Goal: Task Accomplishment & Management: Complete application form

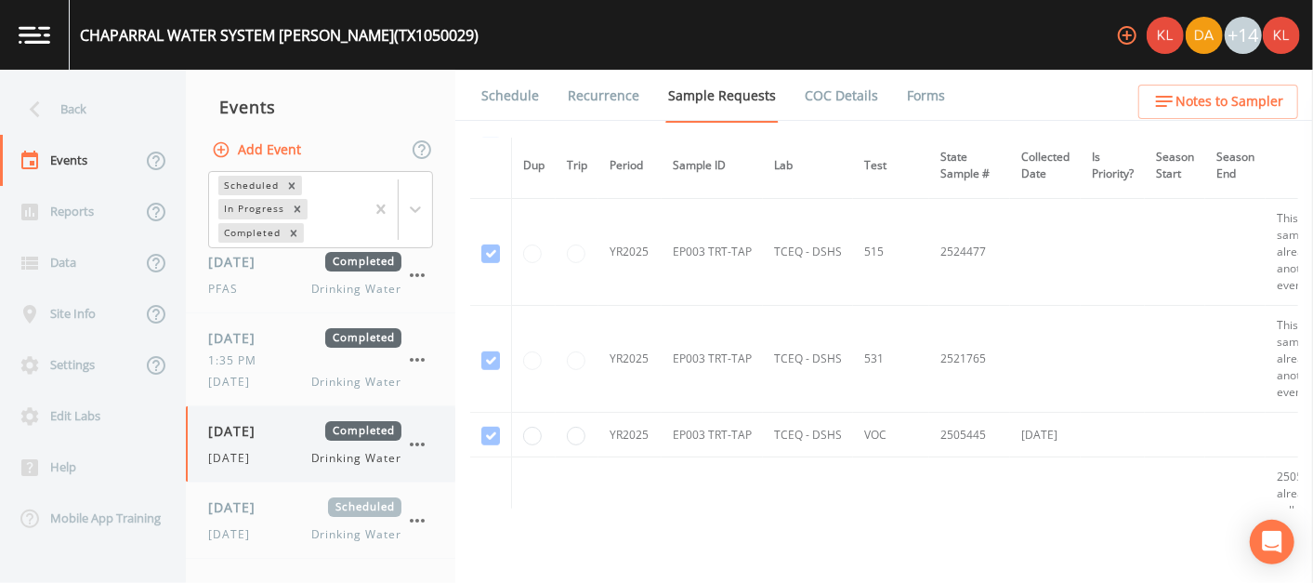
scroll to position [69, 0]
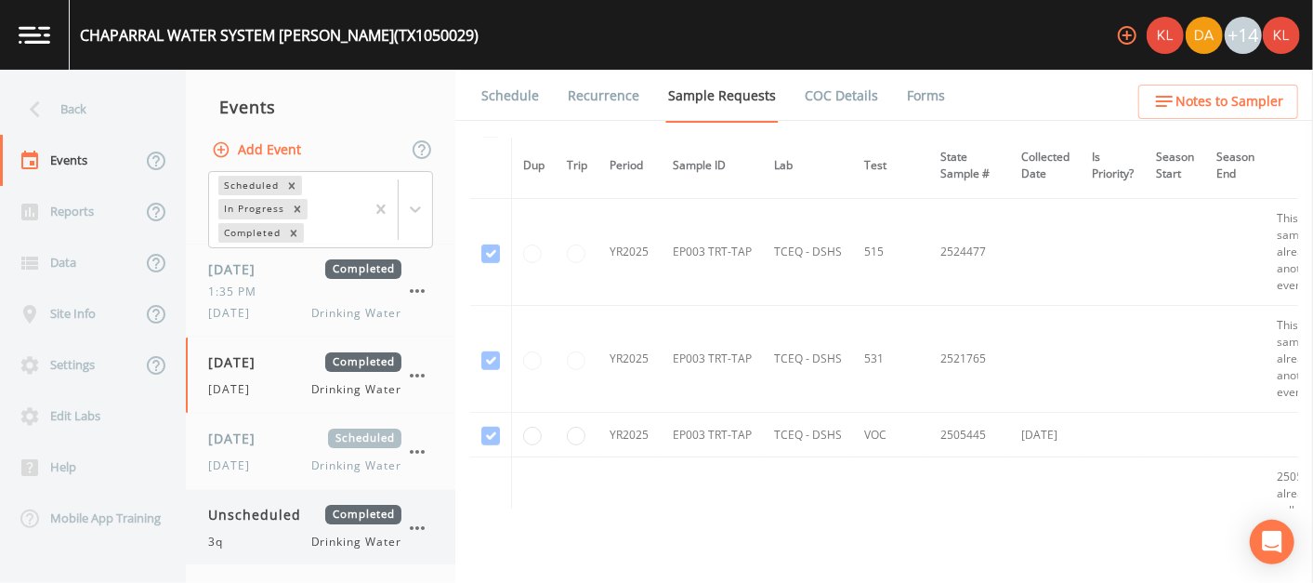
click at [337, 505] on span "Completed" at bounding box center [363, 515] width 76 height 20
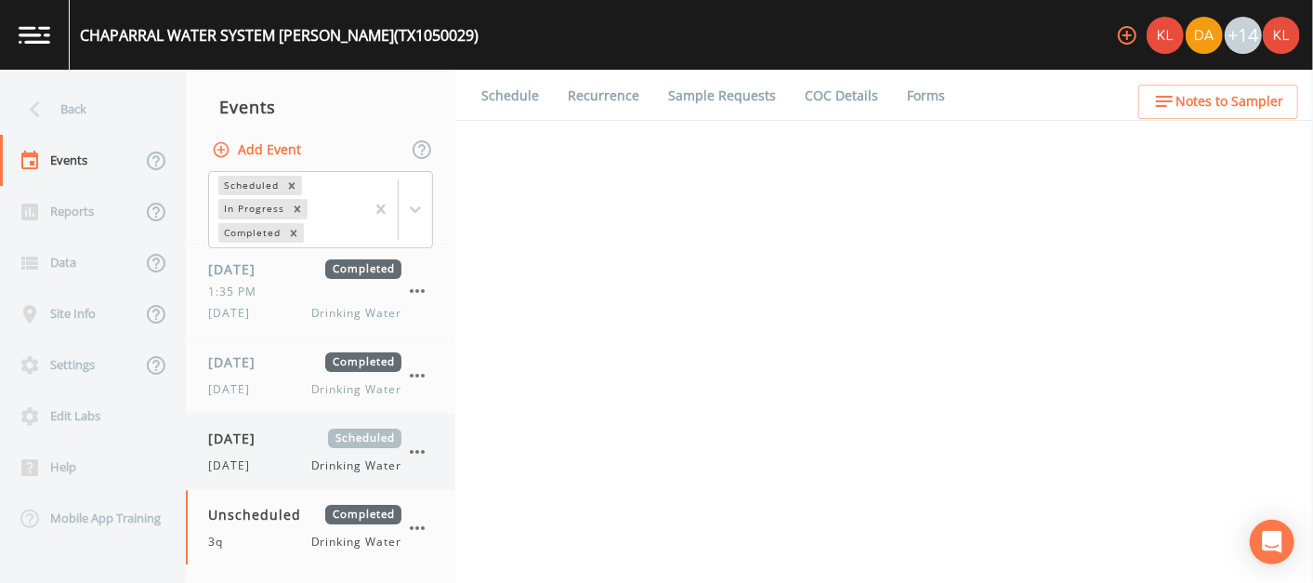
click at [313, 445] on div "[DATE] Scheduled" at bounding box center [304, 439] width 193 height 20
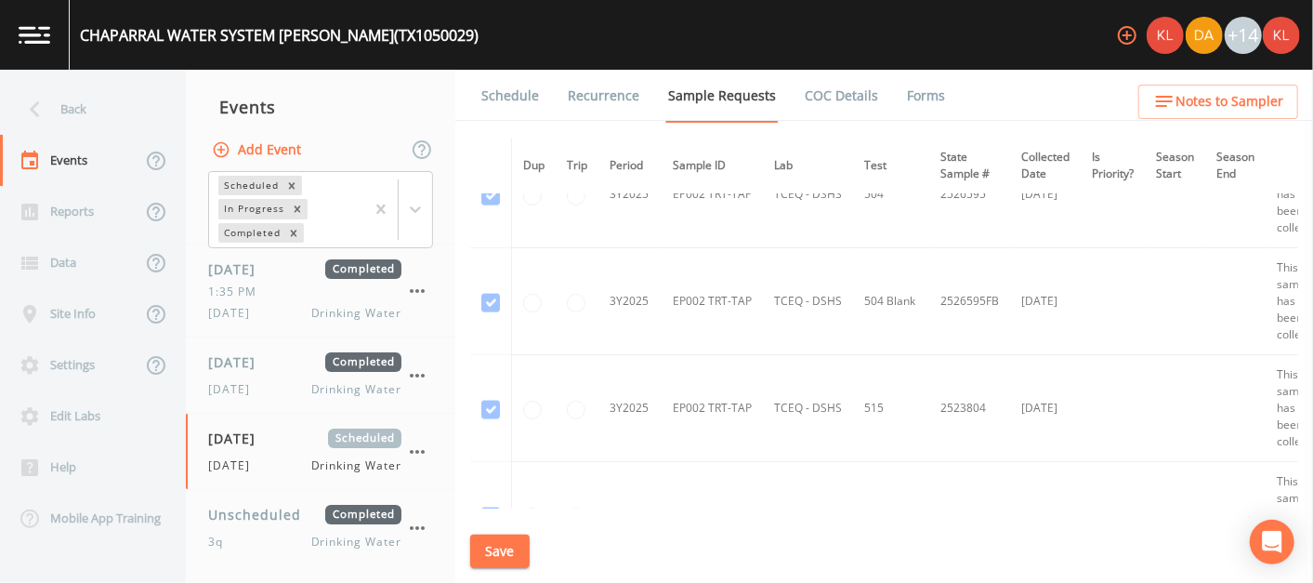
scroll to position [5524, 0]
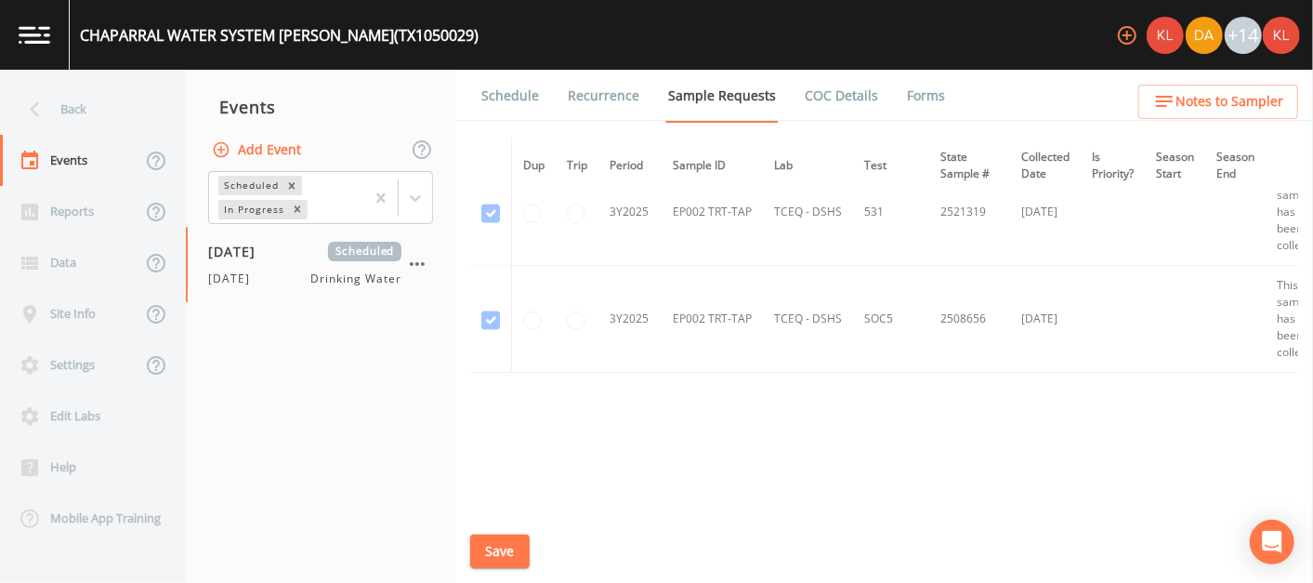
scroll to position [5737, 0]
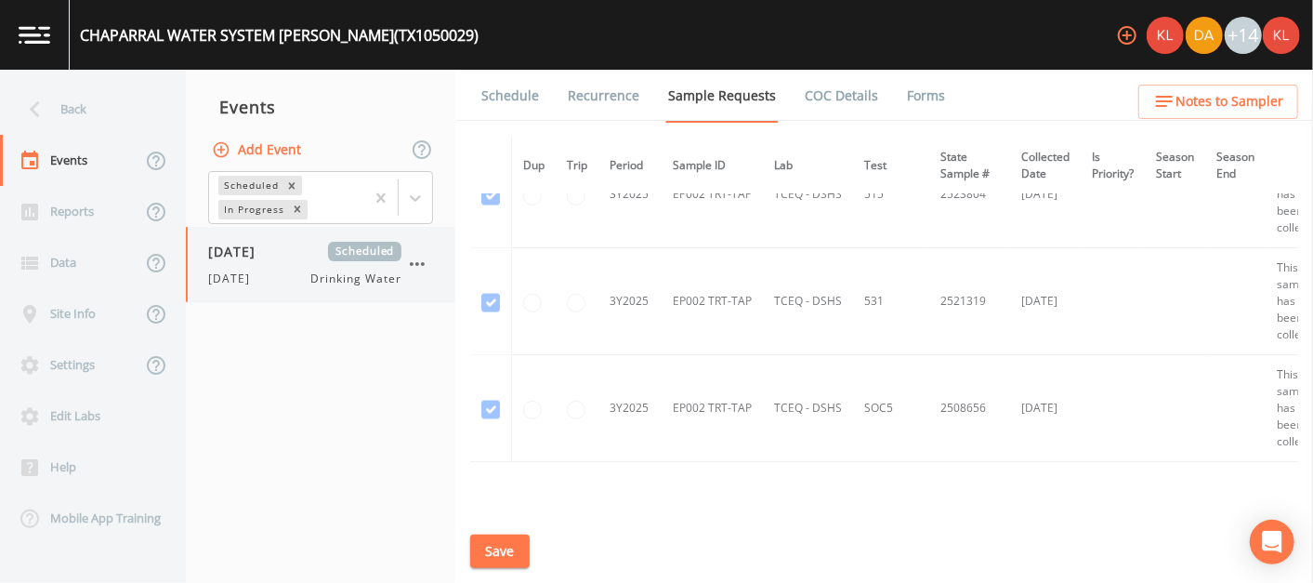
click at [305, 270] on div "[DATE] Drinking Water" at bounding box center [304, 278] width 193 height 17
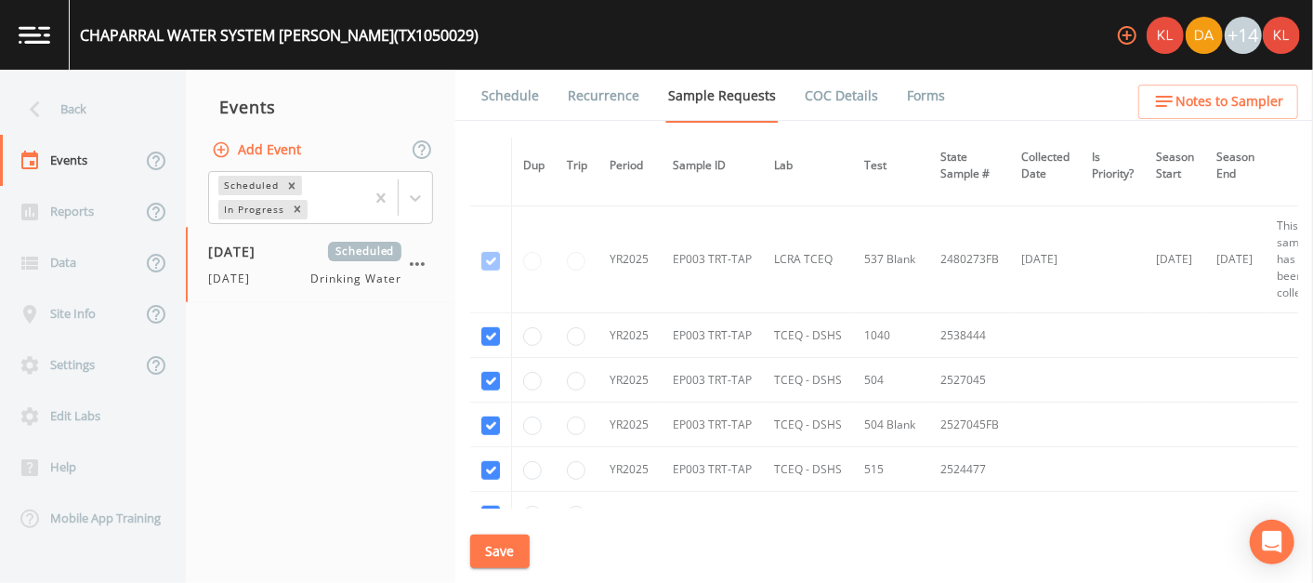
scroll to position [4599, 0]
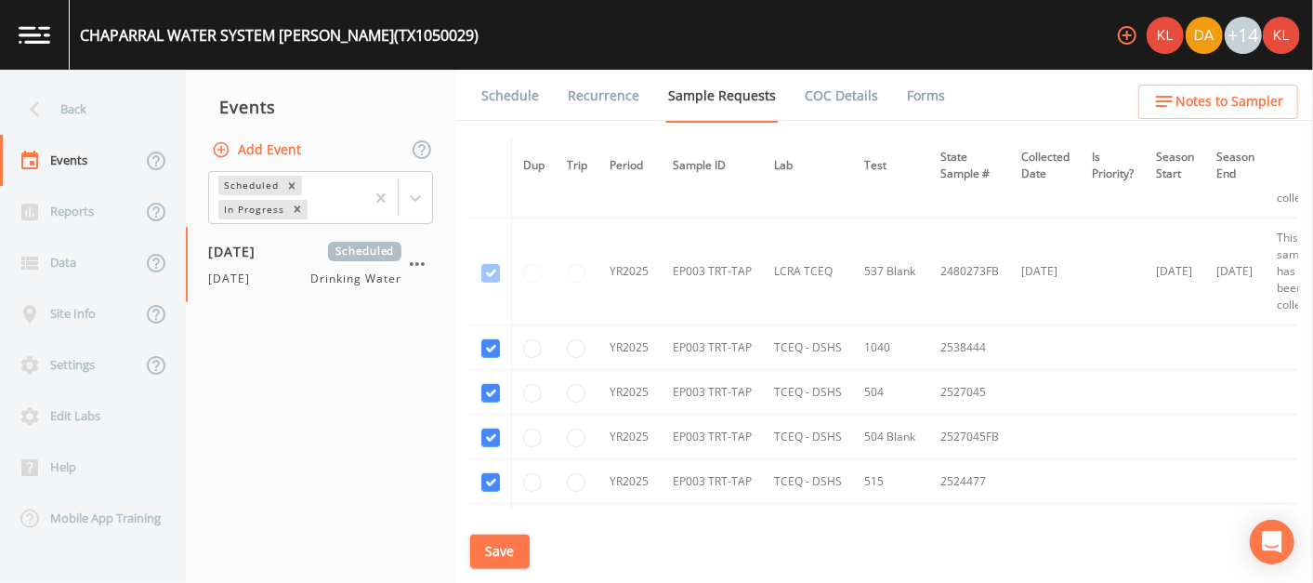
click at [502, 88] on link "Schedule" at bounding box center [510, 96] width 63 height 52
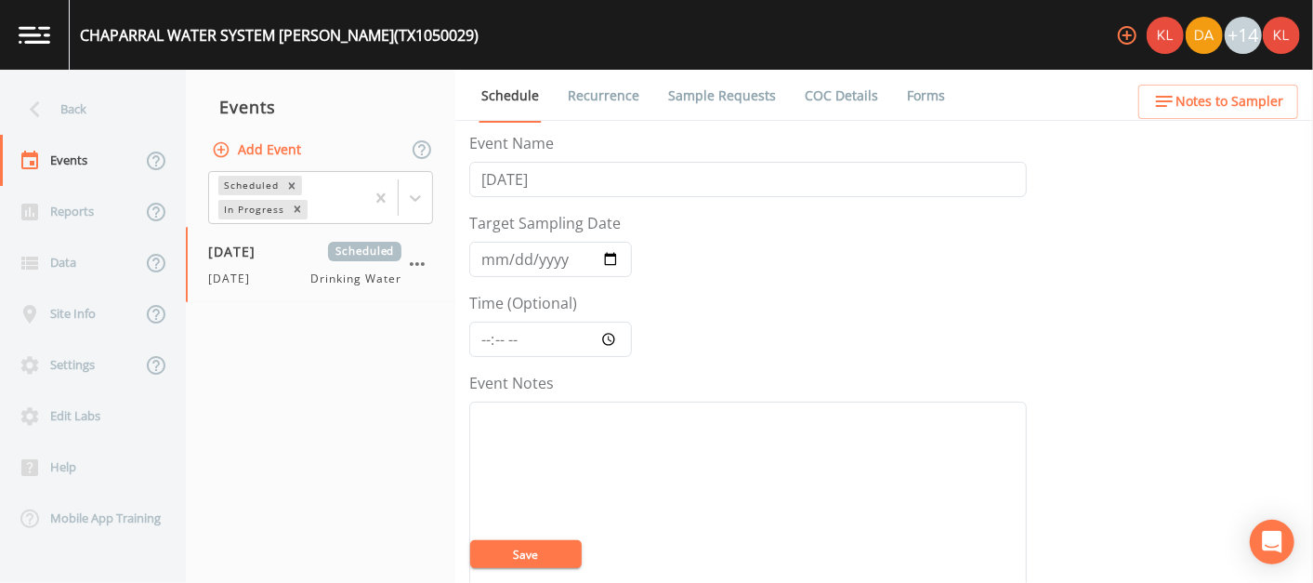
scroll to position [726, 0]
click at [612, 215] on button "Add" at bounding box center [619, 224] width 62 height 34
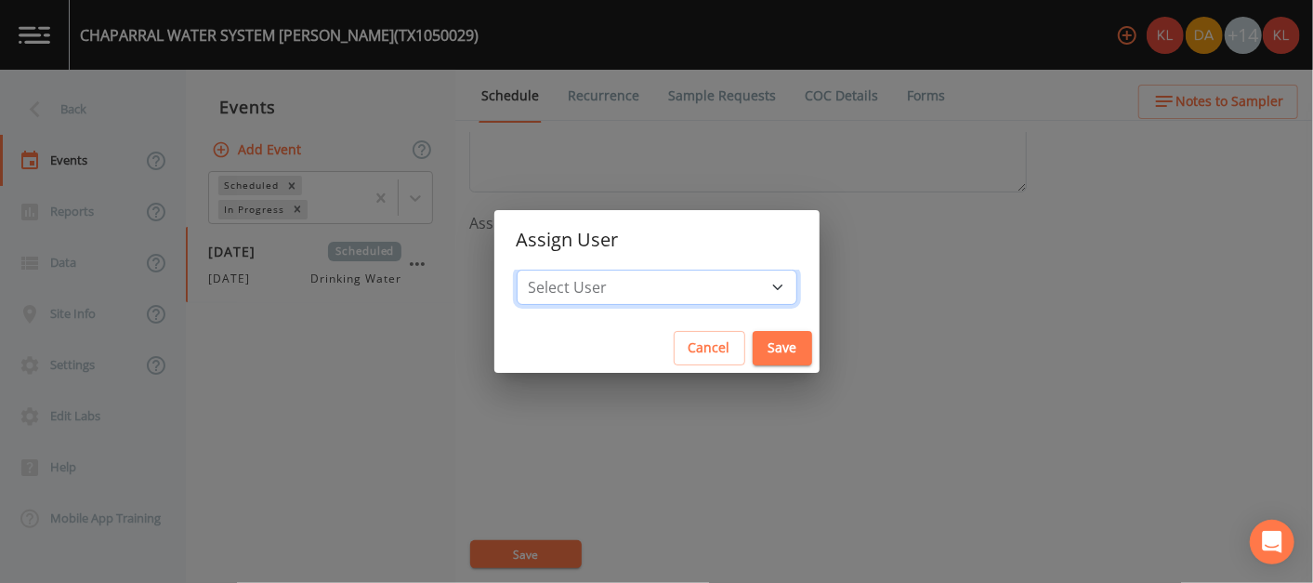
drag, startPoint x: 621, startPoint y: 276, endPoint x: 600, endPoint y: 289, distance: 24.2
click at [600, 289] on select "Select User Kler Teran David Weber Joshua gere Paul Mike Franklin Rodolfo Ramir…" at bounding box center [657, 287] width 281 height 35
select select "cc3a99b6-42a3-44aa-bed9-88599eb009c7"
click at [567, 270] on select "Select User Kler Teran David Weber Joshua gere Paul Mike Franklin Rodolfo Ramir…" at bounding box center [657, 287] width 281 height 35
click at [753, 336] on button "Save" at bounding box center [782, 348] width 59 height 34
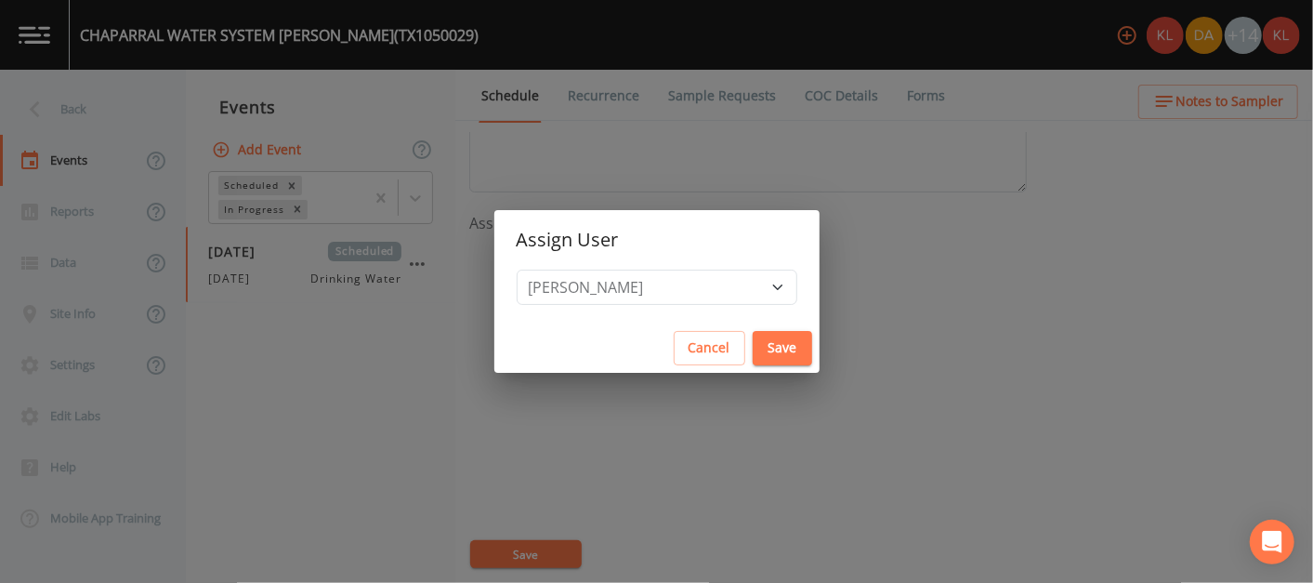
select select
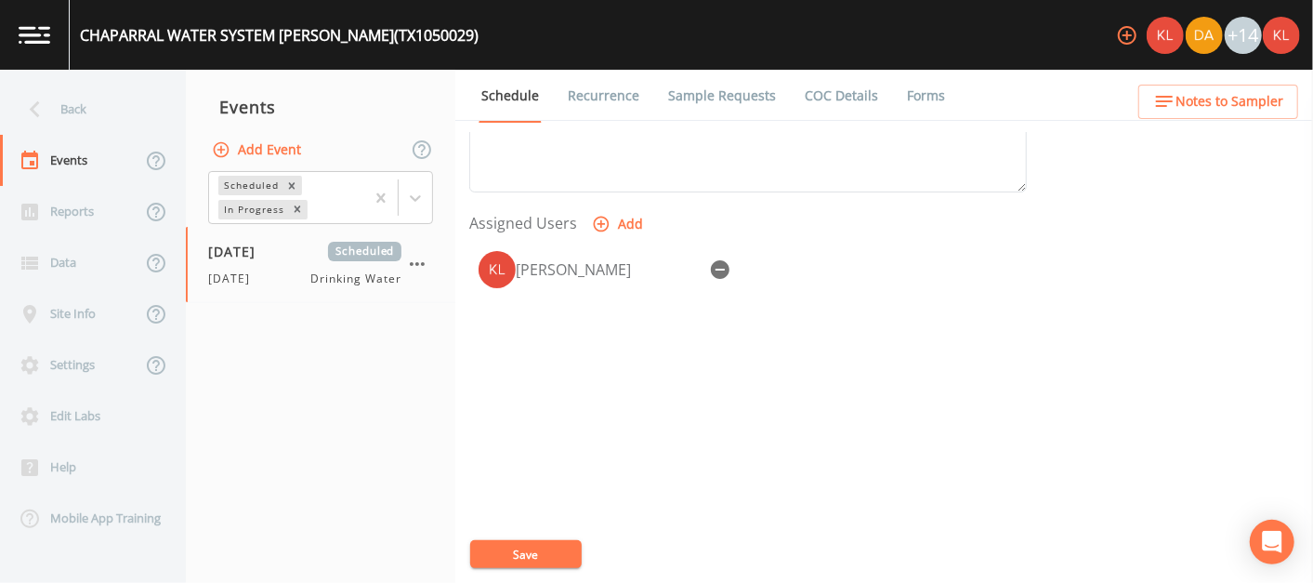
click at [521, 546] on button "Save" at bounding box center [526, 554] width 112 height 28
